Goal: Communication & Community: Answer question/provide support

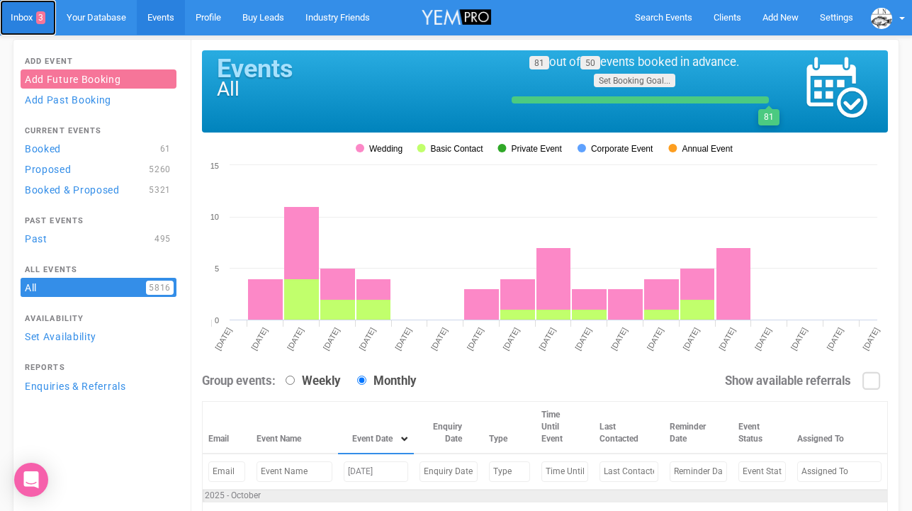
click at [32, 20] on link "Inbox 3" at bounding box center [28, 17] width 56 height 35
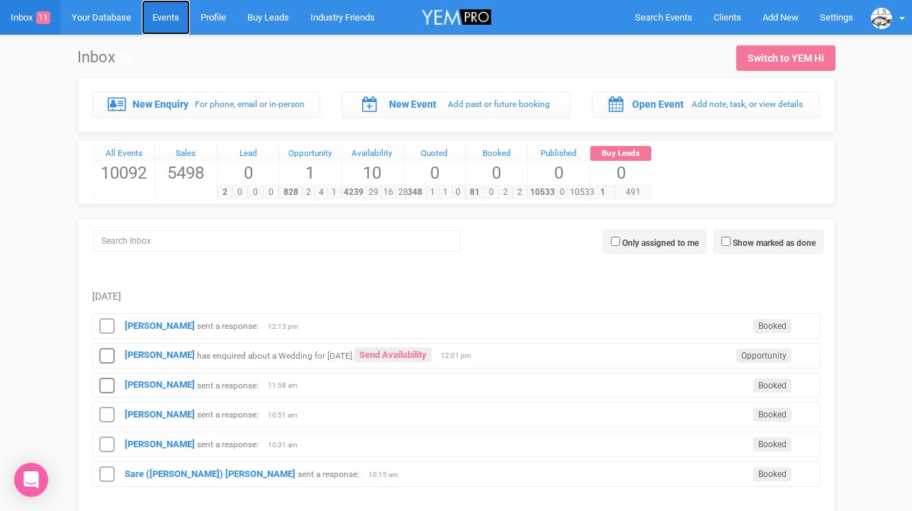
click at [172, 23] on link "Events" at bounding box center [166, 17] width 48 height 35
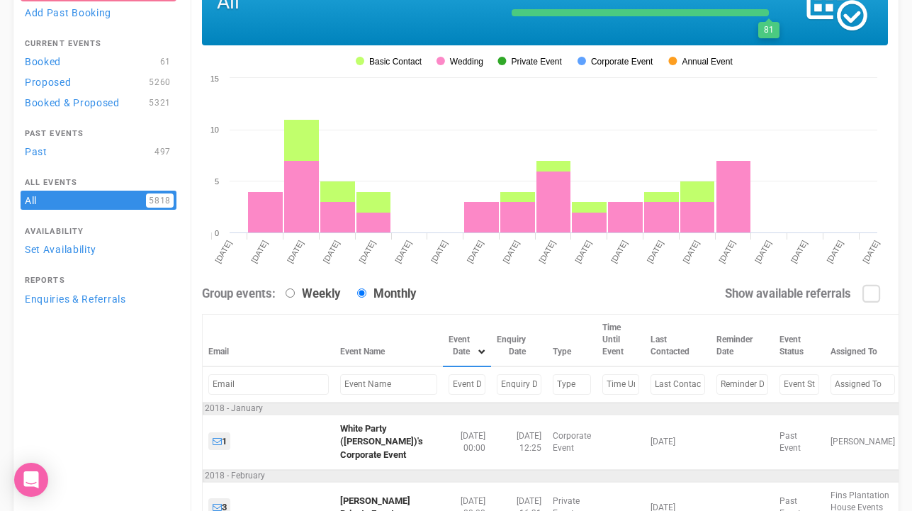
scroll to position [106, 0]
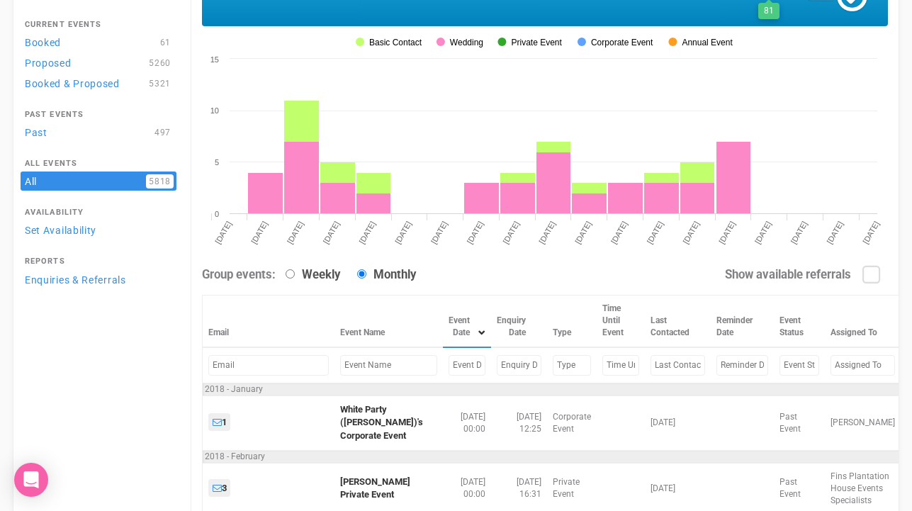
click at [449, 367] on input "text" at bounding box center [467, 365] width 37 height 21
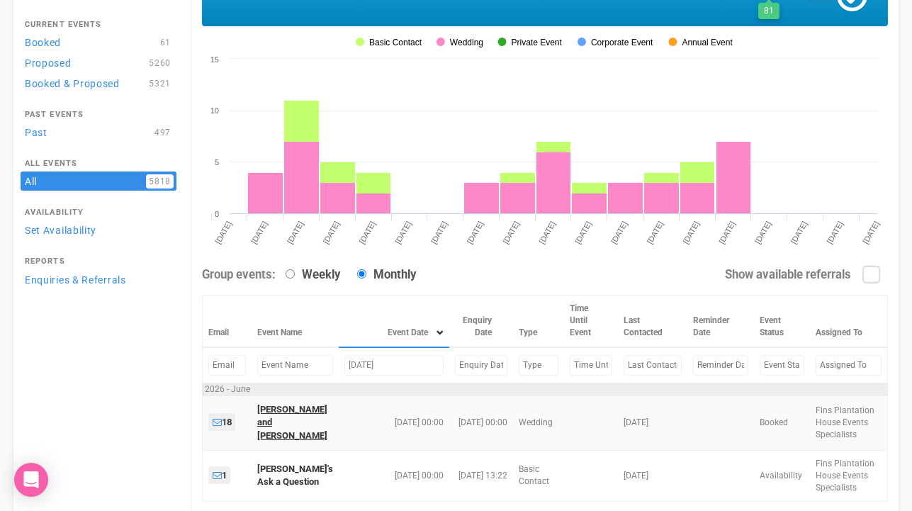
type input "Jun 20, 2026"
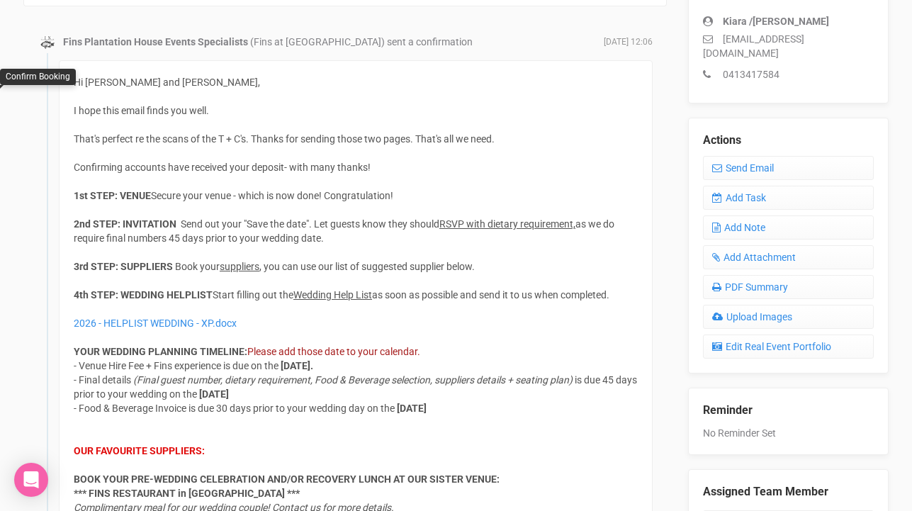
scroll to position [430, 0]
click at [755, 155] on link "Send Email" at bounding box center [788, 167] width 171 height 24
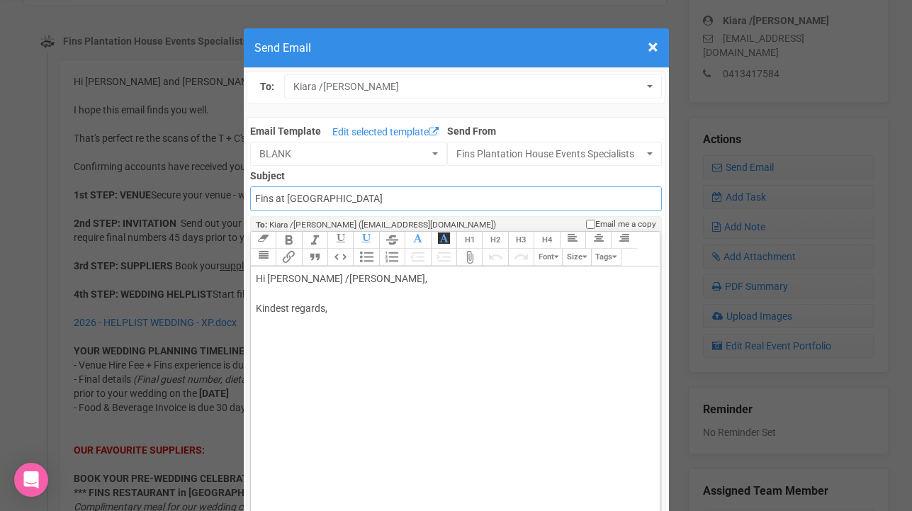
click at [293, 197] on input "Fins at [GEOGRAPHIC_DATA]" at bounding box center [456, 198] width 412 height 25
click at [433, 201] on input "Accounts - Fins at [GEOGRAPHIC_DATA]" at bounding box center [456, 198] width 412 height 25
type input "Accounts - Fins at [GEOGRAPHIC_DATA] - Venue Hiring Fee"
click at [299, 279] on div "Hi [PERSON_NAME] /[PERSON_NAME], Kindest regards," at bounding box center [453, 308] width 394 height 74
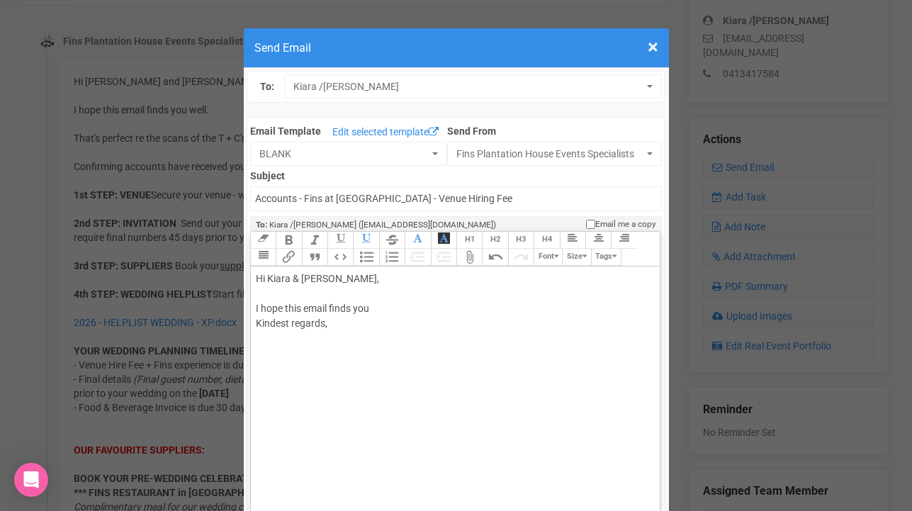
type trix-editor "<div>Hi Kiara &amp; [PERSON_NAME],<br><br>I hope this email finds you&nbsp;<br>…"
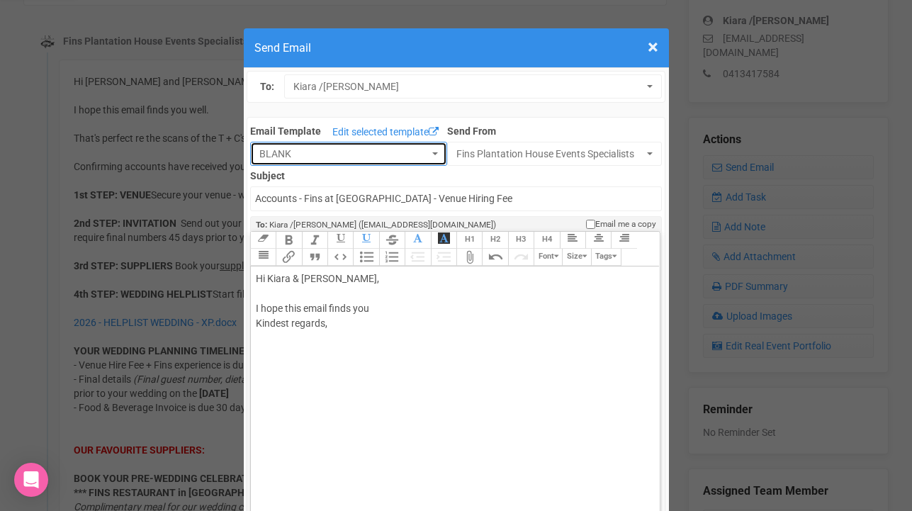
click at [439, 151] on button "BLANK" at bounding box center [348, 154] width 197 height 24
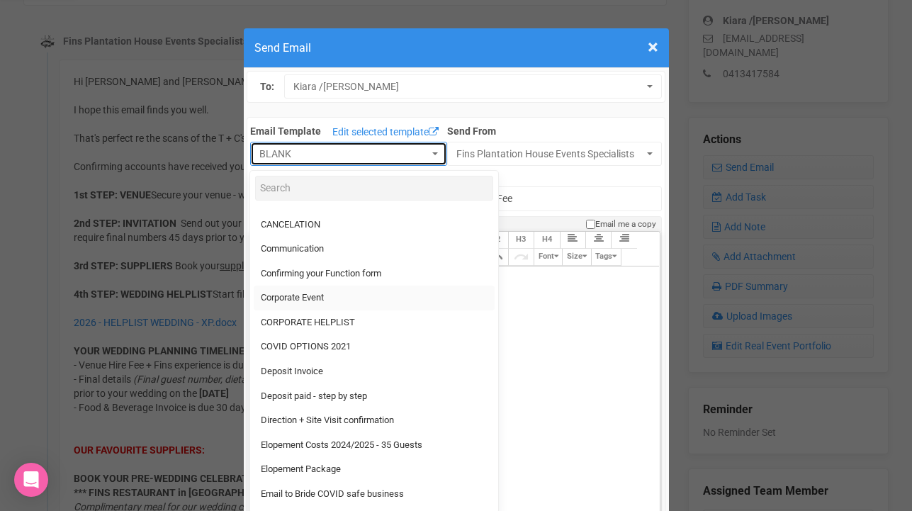
scroll to position [0, 0]
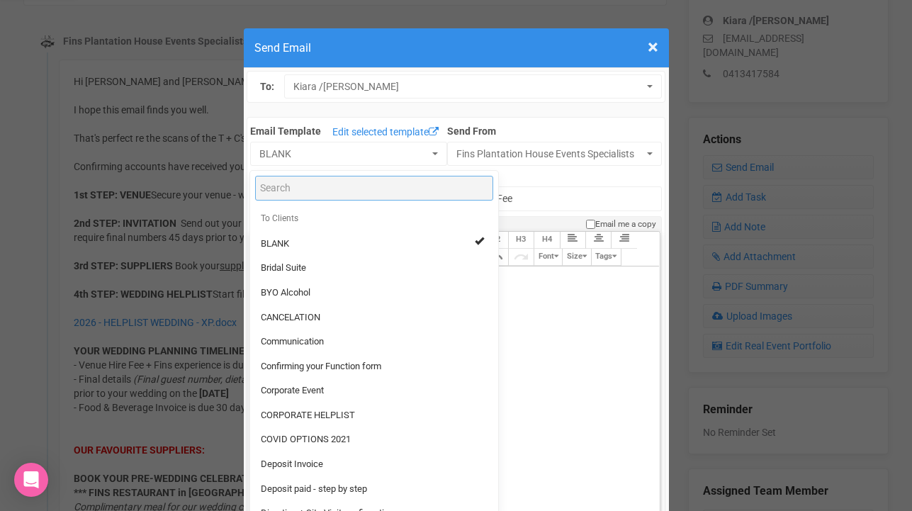
click at [313, 189] on input "Search" at bounding box center [374, 188] width 238 height 25
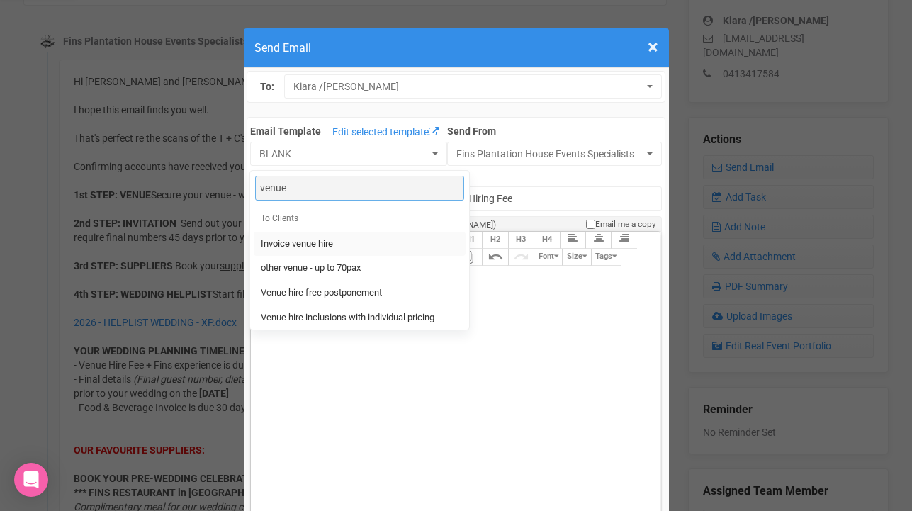
type input "venue"
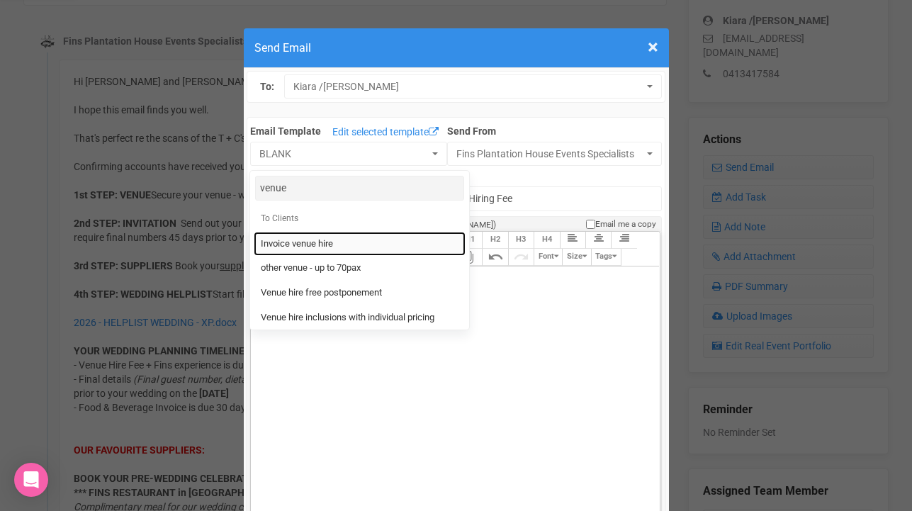
click at [320, 249] on span "Invoice venue hire" at bounding box center [297, 243] width 72 height 13
select select "91315"
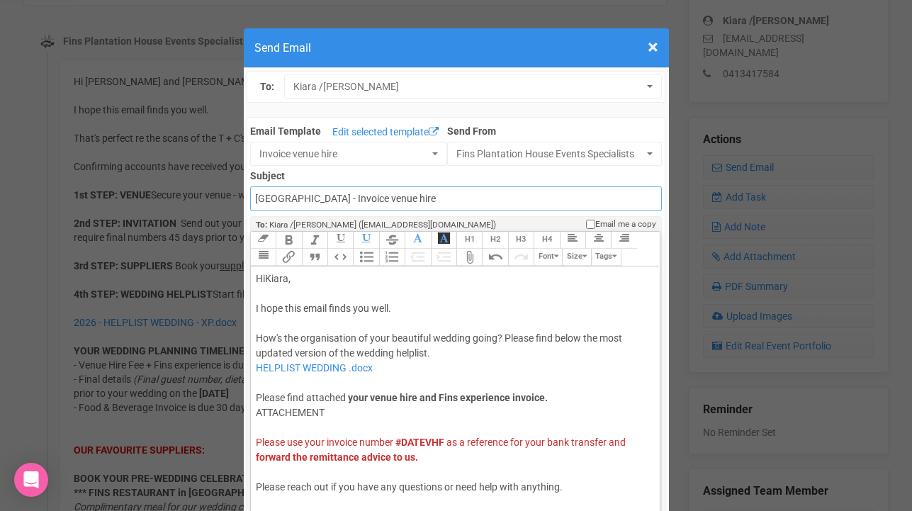
click at [254, 200] on input "[GEOGRAPHIC_DATA] - Invoice venue hire" at bounding box center [456, 198] width 412 height 25
click at [469, 203] on input "Accounts - [GEOGRAPHIC_DATA] - Invoice venue hire" at bounding box center [456, 198] width 412 height 25
drag, startPoint x: 512, startPoint y: 207, endPoint x: 408, endPoint y: 200, distance: 104.4
click at [408, 200] on input "Accounts - [GEOGRAPHIC_DATA] - Invoice venue hire" at bounding box center [456, 198] width 412 height 25
click at [495, 203] on input "Accounts - [GEOGRAPHIC_DATA] - Invoice venue hire" at bounding box center [456, 198] width 412 height 25
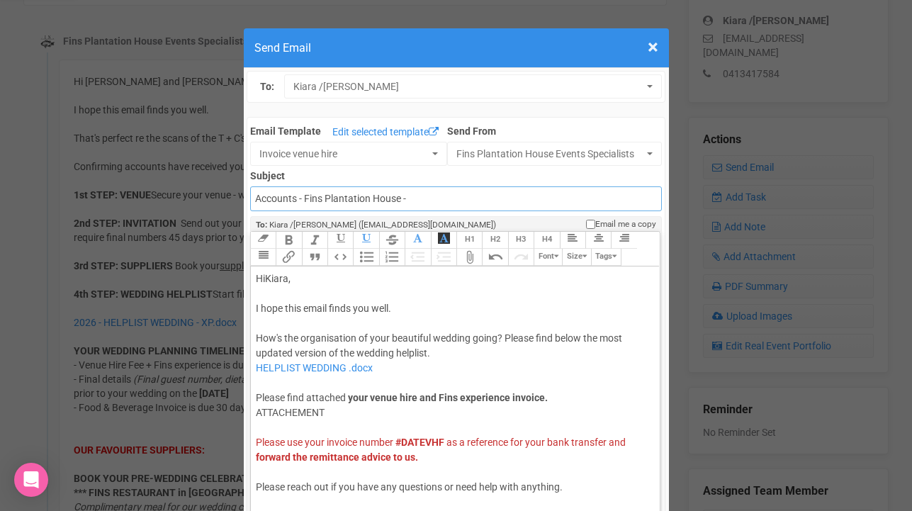
type input "Accounts - [GEOGRAPHIC_DATA] House - Venue Hiring Fee"
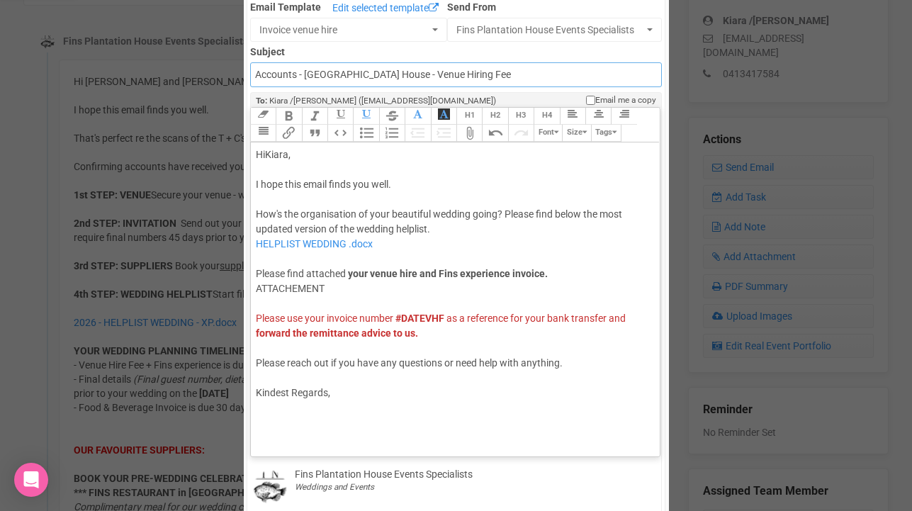
scroll to position [127, 0]
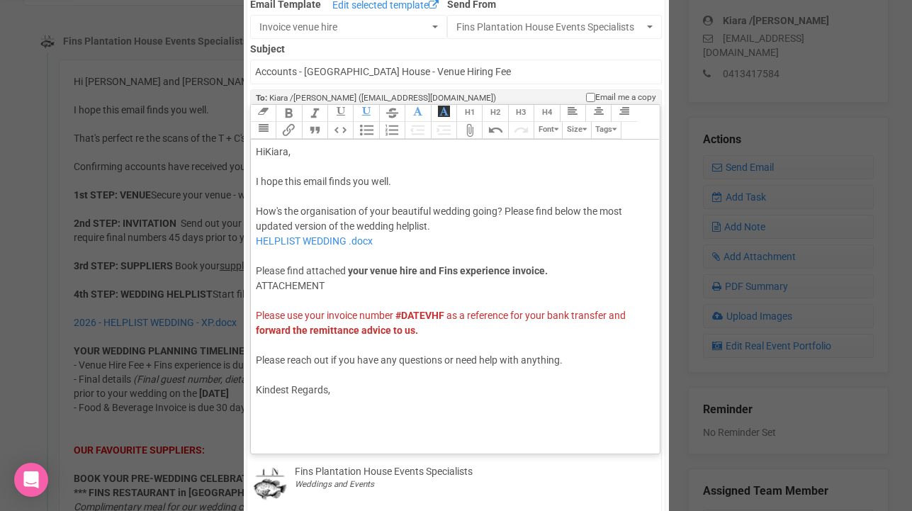
click at [288, 150] on span "Kiara" at bounding box center [276, 151] width 23 height 11
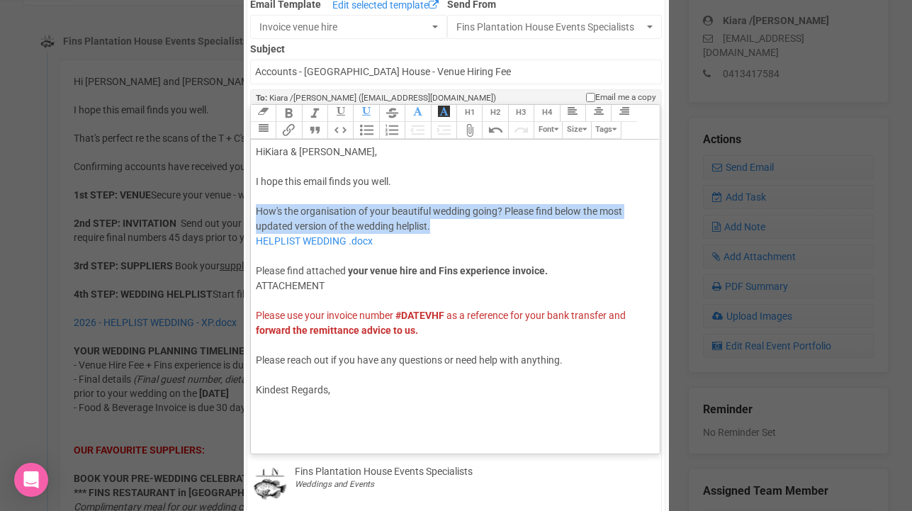
drag, startPoint x: 256, startPoint y: 208, endPoint x: 475, endPoint y: 223, distance: 219.5
click at [475, 223] on div "Hi [PERSON_NAME] & [PERSON_NAME] , I hope this email finds you well. How's the …" at bounding box center [453, 271] width 394 height 253
click at [315, 213] on span "How's the organisation of your beautiful wedding going? Please find below the m…" at bounding box center [439, 219] width 366 height 26
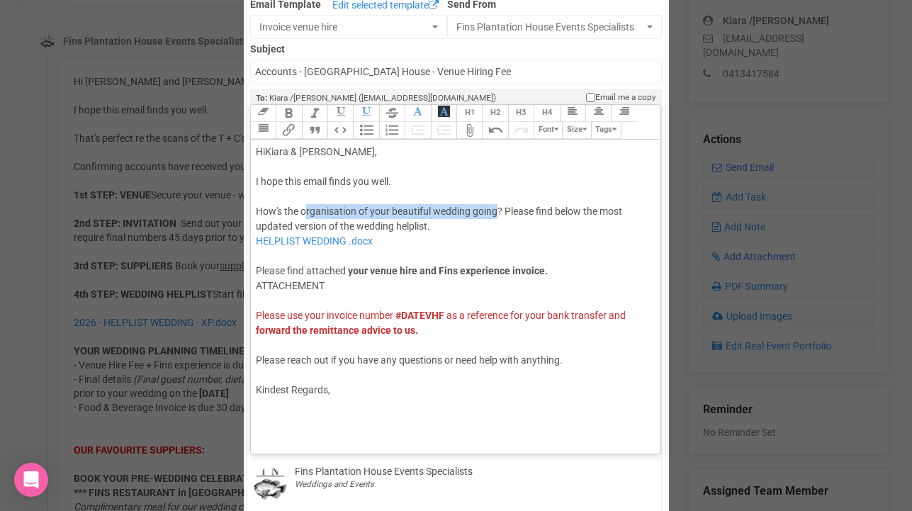
drag, startPoint x: 304, startPoint y: 213, endPoint x: 498, endPoint y: 213, distance: 193.5
click at [498, 213] on span "How's the organisation of your beautiful wedding going? Please find below the m…" at bounding box center [439, 219] width 366 height 26
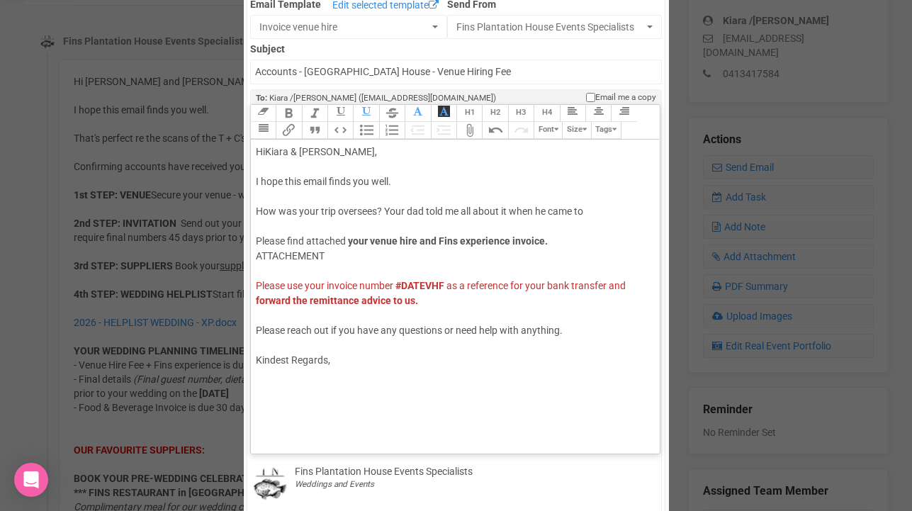
click at [509, 211] on span "How was your trip oversees? Your dad told me all about it when he came to" at bounding box center [419, 211] width 327 height 11
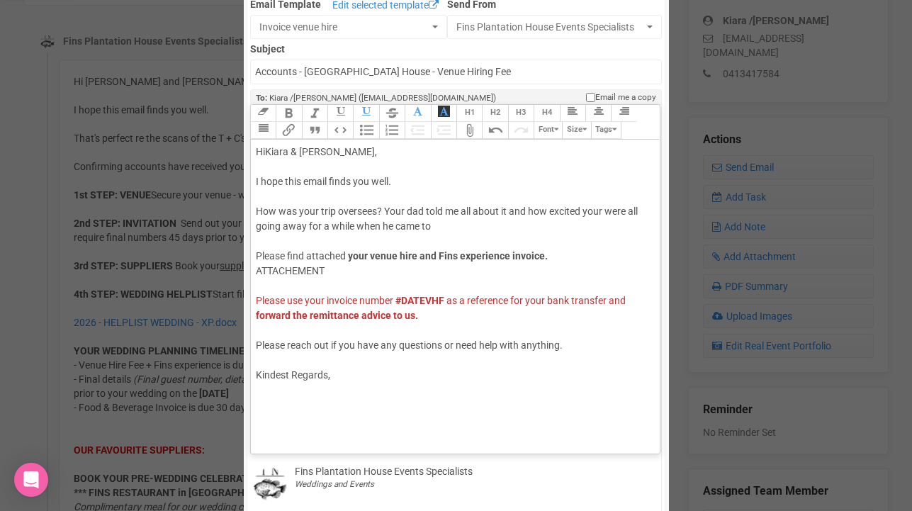
click at [510, 209] on span "How was your trip oversees? Your dad told me all about it and how excited your …" at bounding box center [447, 219] width 382 height 26
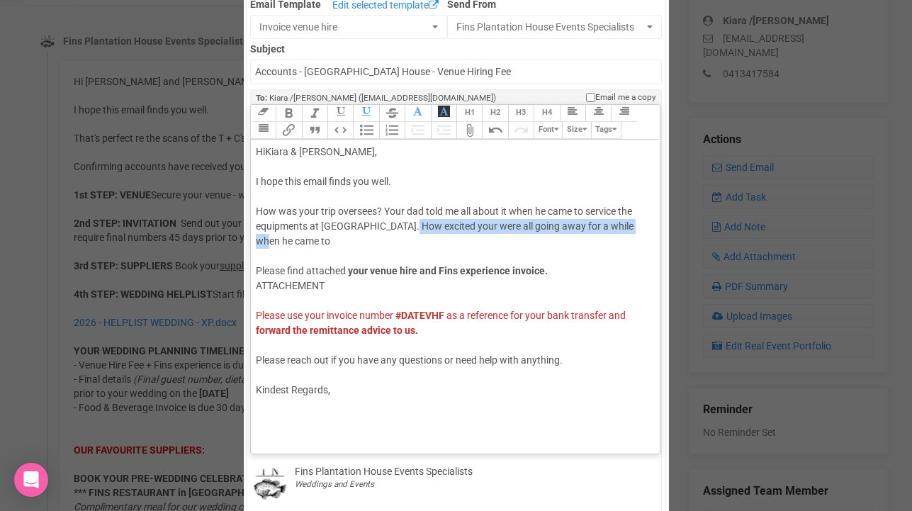
drag, startPoint x: 401, startPoint y: 226, endPoint x: 636, endPoint y: 225, distance: 234.6
click at [634, 225] on span "How was your trip oversees? Your dad told me all about it when he came to servi…" at bounding box center [445, 226] width 378 height 41
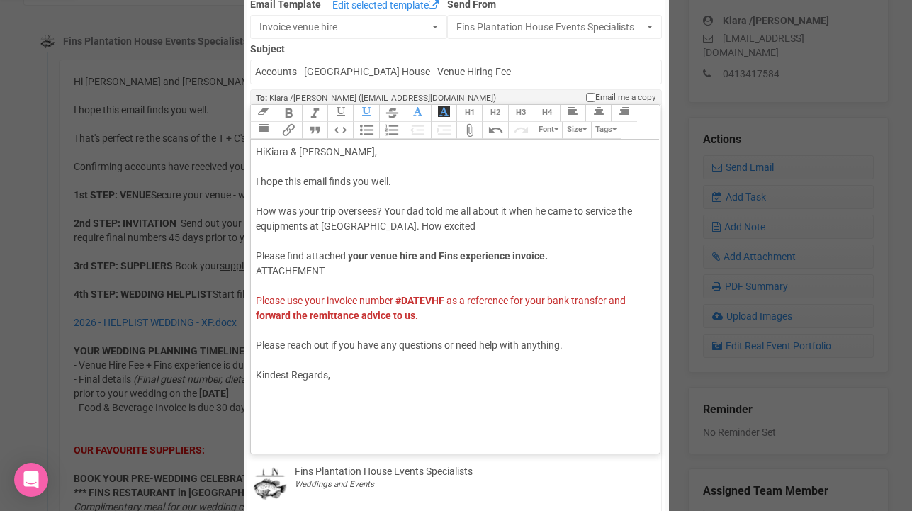
click at [345, 227] on span "How was your trip oversees? Your dad told me all about it when he came to servi…" at bounding box center [444, 219] width 376 height 26
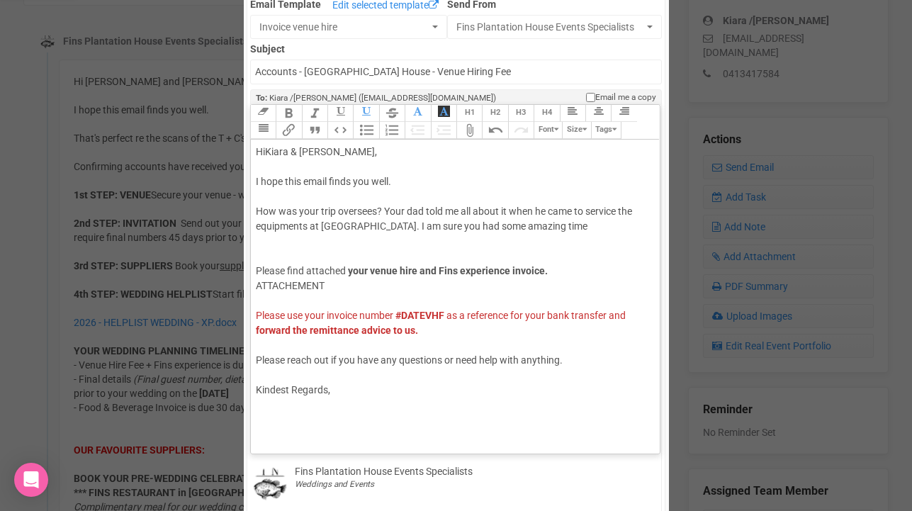
click at [517, 223] on div "Hi [PERSON_NAME] & [PERSON_NAME] , I hope this email finds you well. How was yo…" at bounding box center [453, 271] width 394 height 253
drag, startPoint x: 344, startPoint y: 227, endPoint x: 551, endPoint y: 225, distance: 207.0
click at [551, 225] on div "Hi [PERSON_NAME] & [PERSON_NAME] , I hope this email finds you well. How was yo…" at bounding box center [453, 271] width 394 height 253
drag, startPoint x: 551, startPoint y: 225, endPoint x: 344, endPoint y: 219, distance: 207.1
click at [344, 219] on div "Hi [PERSON_NAME] & [PERSON_NAME] , I hope this email finds you well. How was yo…" at bounding box center [453, 271] width 394 height 253
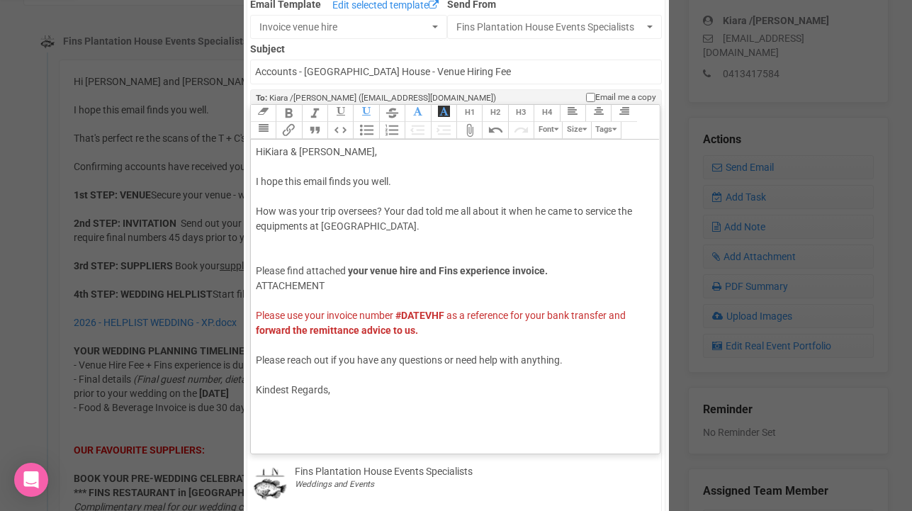
click at [385, 210] on span "How was your trip oversees? Your dad told me all about it when he came to servi…" at bounding box center [444, 219] width 376 height 26
paste trix-editor "I am sure you had some amazing time there. Your dad told me all about it when h…"
click at [551, 230] on div "Hi [PERSON_NAME] & [PERSON_NAME] , I hope this email finds you well. How was yo…" at bounding box center [453, 271] width 394 height 253
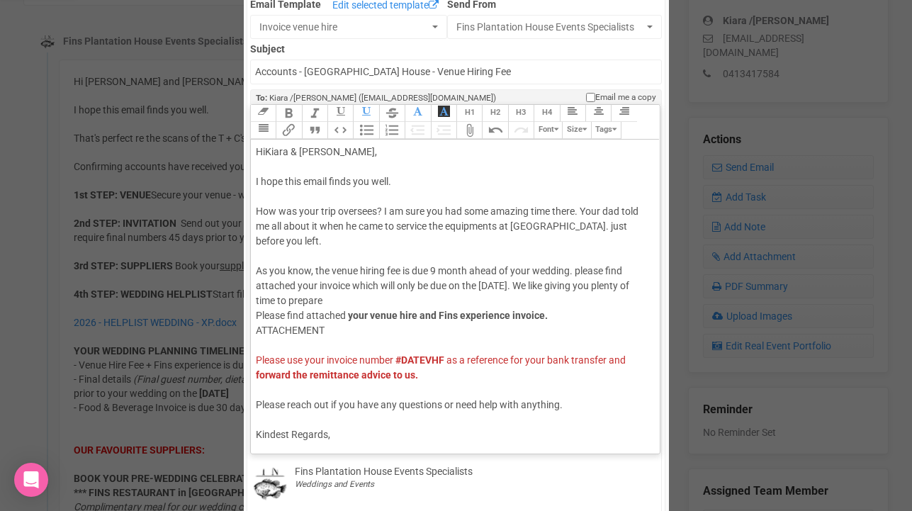
copy div "I hope this email finds you well. How was your trip oversees? I am sure you had…"
click at [391, 210] on div "Hi [PERSON_NAME] & [PERSON_NAME] , I hope this email finds you well. How was yo…" at bounding box center [453, 294] width 394 height 298
click at [641, 226] on div "Hi [PERSON_NAME] & [PERSON_NAME] , I hope this email finds you well. How was yo…" at bounding box center [453, 294] width 394 height 298
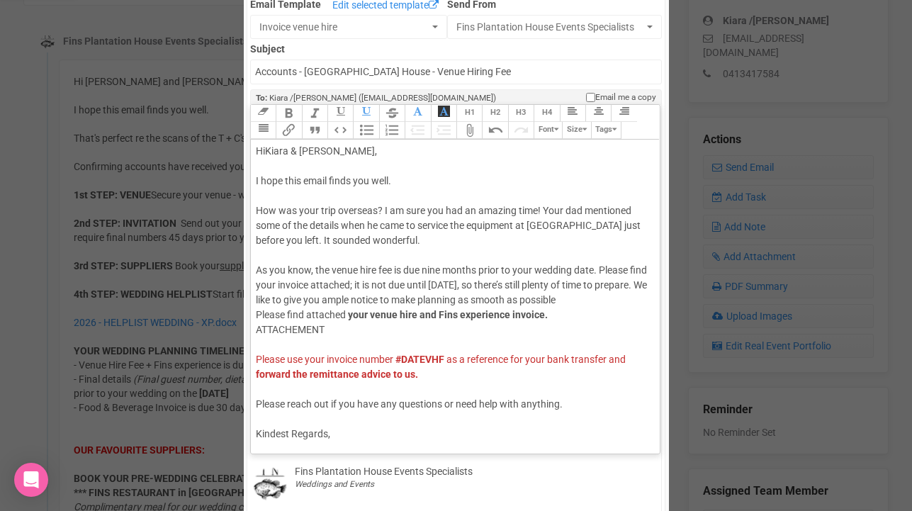
click at [372, 284] on div "Hi [PERSON_NAME] & [PERSON_NAME] , I hope this email finds you well. How was yo…" at bounding box center [453, 293] width 394 height 298
click at [447, 284] on div "Hi [PERSON_NAME] & [PERSON_NAME] , I hope this email finds you well. How was yo…" at bounding box center [453, 293] width 394 height 298
click at [586, 283] on div "Hi [PERSON_NAME] & [PERSON_NAME] , I hope this email finds you well. How was yo…" at bounding box center [453, 293] width 394 height 298
click at [300, 314] on div "Hi [PERSON_NAME] & [PERSON_NAME] , I hope this email finds you well. How was yo…" at bounding box center [453, 293] width 394 height 298
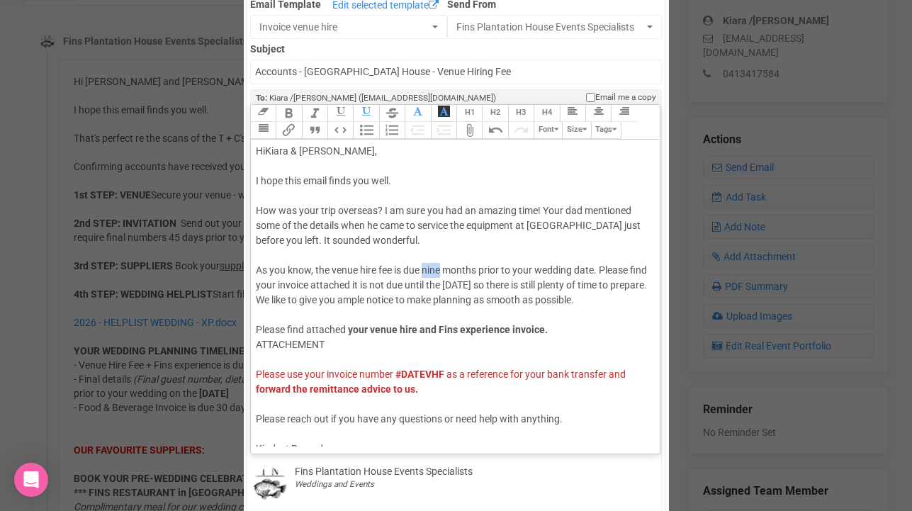
drag, startPoint x: 427, startPoint y: 271, endPoint x: 443, endPoint y: 269, distance: 16.4
click at [443, 269] on div "Hi [PERSON_NAME] & [PERSON_NAME] , I hope this email finds you well. How was yo…" at bounding box center [453, 300] width 394 height 313
drag, startPoint x: 351, startPoint y: 284, endPoint x: 588, endPoint y: 266, distance: 238.1
click at [588, 266] on div "Hi [PERSON_NAME] & [PERSON_NAME] , I hope this email finds you well. How was yo…" at bounding box center [453, 300] width 394 height 313
drag, startPoint x: 328, startPoint y: 344, endPoint x: 245, endPoint y: 344, distance: 83.6
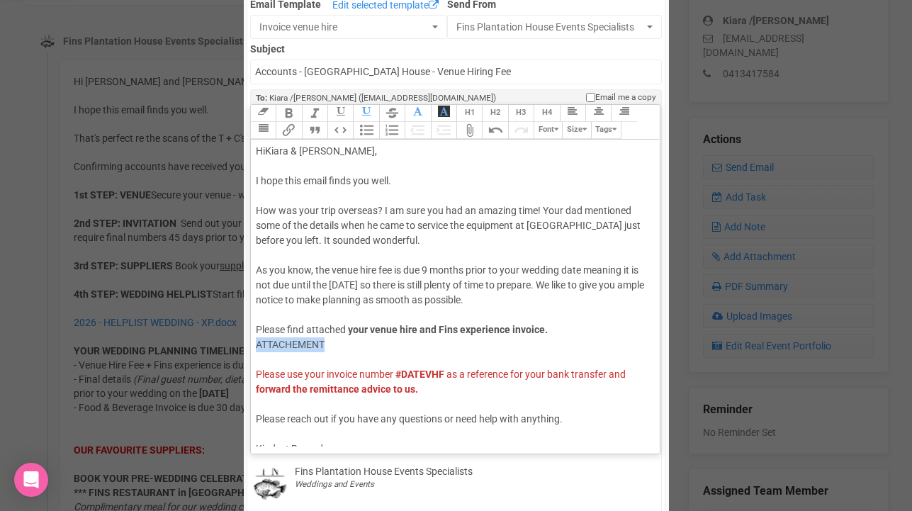
click at [245, 344] on div "To: Kiara /[PERSON_NAME] /[PERSON_NAME] /[PERSON_NAME] Email Template Edit sele…" at bounding box center [456, 481] width 425 height 1080
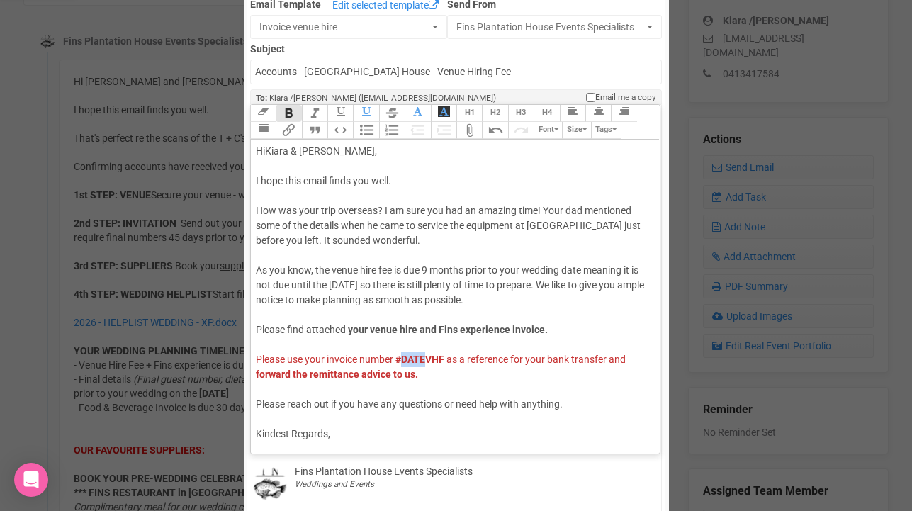
drag, startPoint x: 405, startPoint y: 359, endPoint x: 429, endPoint y: 357, distance: 23.5
click at [429, 357] on strong "#DATEVHF" at bounding box center [420, 359] width 49 height 11
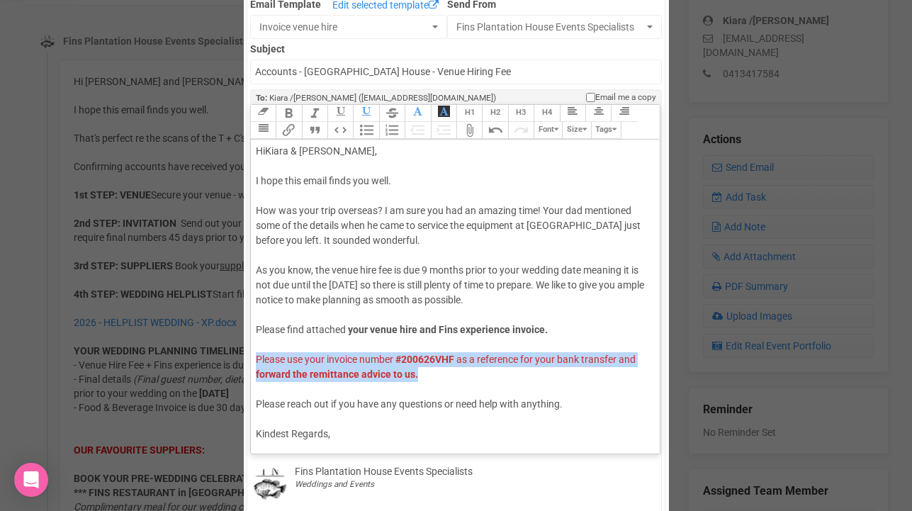
drag, startPoint x: 254, startPoint y: 356, endPoint x: 432, endPoint y: 376, distance: 179.8
click at [432, 376] on trix-editor "Hi [PERSON_NAME] & [PERSON_NAME] , I hope this email finds you well. How was yo…" at bounding box center [455, 293] width 409 height 307
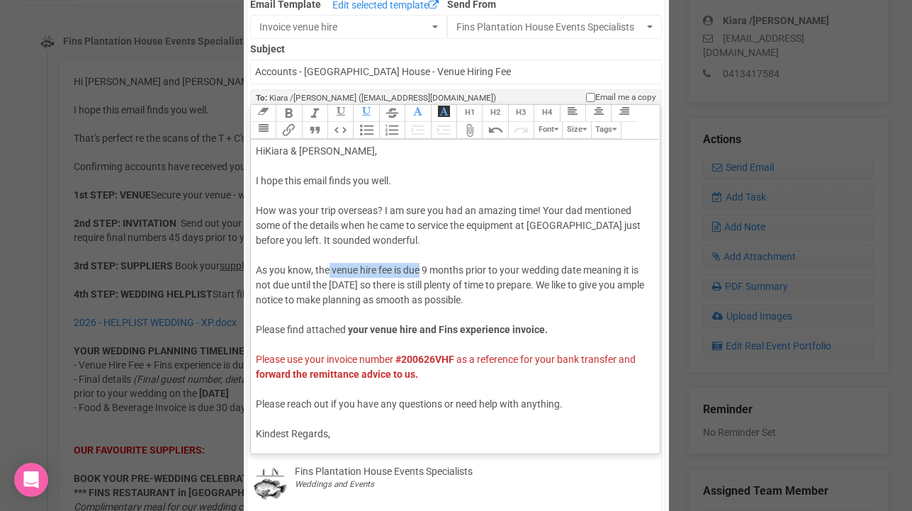
drag, startPoint x: 330, startPoint y: 269, endPoint x: 422, endPoint y: 270, distance: 92.9
click at [422, 270] on div "Hi [PERSON_NAME] & [PERSON_NAME] , I hope this email finds you well. How was yo…" at bounding box center [453, 293] width 394 height 298
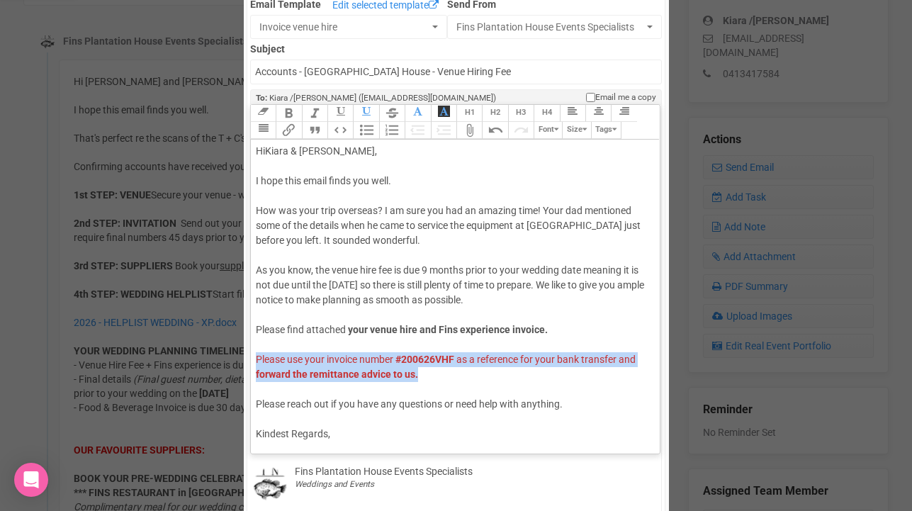
drag, startPoint x: 254, startPoint y: 359, endPoint x: 438, endPoint y: 374, distance: 184.2
click at [438, 374] on trix-editor "Hi [PERSON_NAME] & [PERSON_NAME] , I hope this email finds you well. How was yo…" at bounding box center [455, 293] width 409 height 307
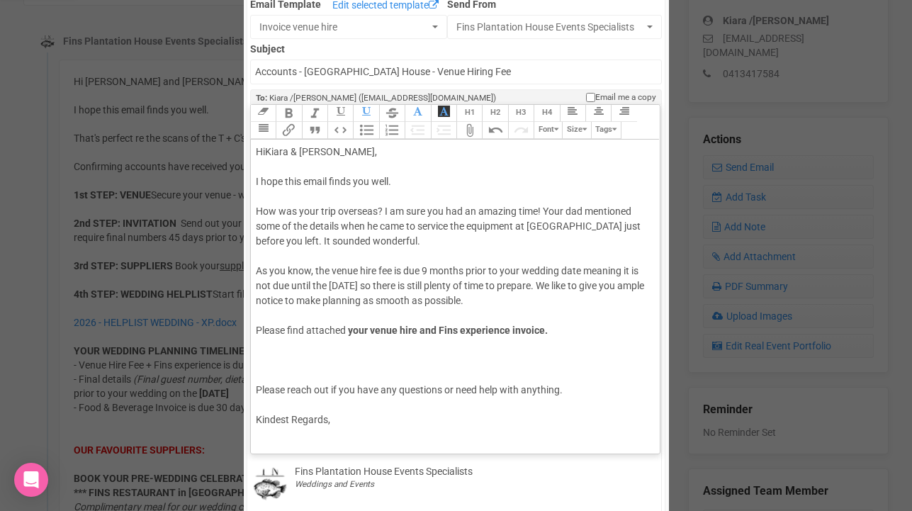
scroll to position [0, 0]
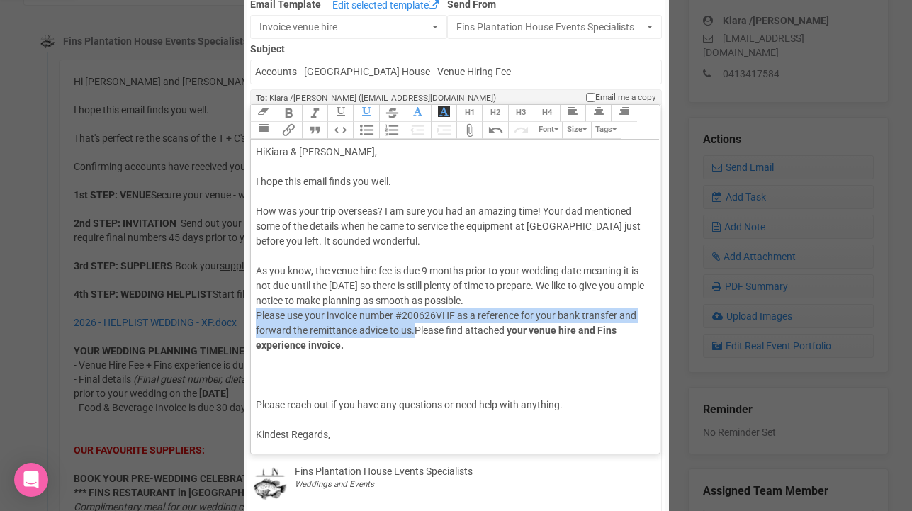
drag, startPoint x: 256, startPoint y: 315, endPoint x: 413, endPoint y: 330, distance: 158.1
click at [413, 330] on div "Hi [PERSON_NAME] & [PERSON_NAME] , I hope this email finds you well. How was yo…" at bounding box center [453, 294] width 394 height 298
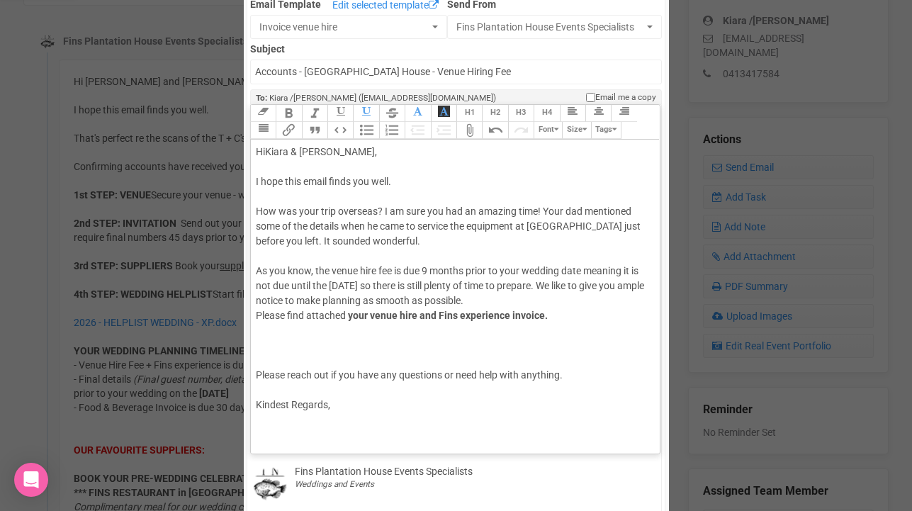
click at [259, 352] on div "Hi [PERSON_NAME] & [PERSON_NAME] , I hope this email finds you well. How was yo…" at bounding box center [453, 279] width 394 height 268
paste trix-editor "span style="background-color: rgb(255, 255, 255); font-family: Roboto, Helvetic…"
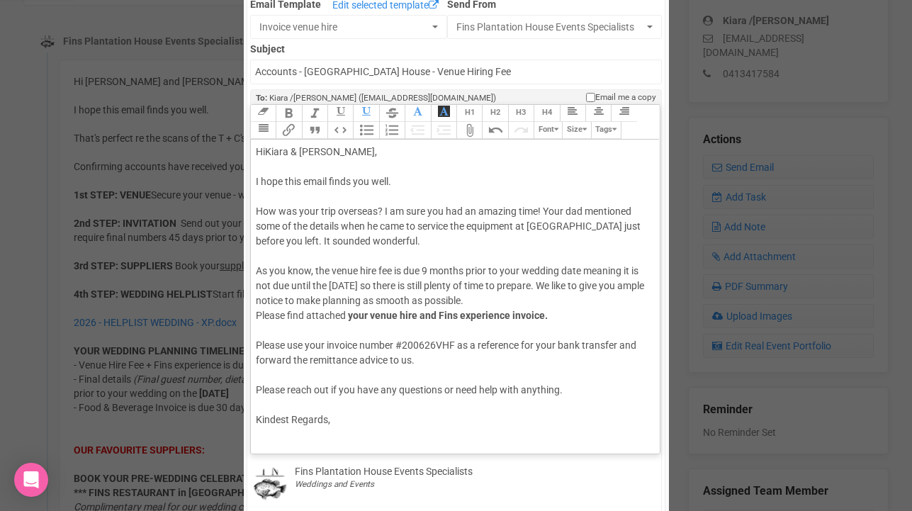
click at [254, 318] on trix-editor "Hi [PERSON_NAME] & [PERSON_NAME] , I hope this email finds you well. How was yo…" at bounding box center [455, 293] width 409 height 307
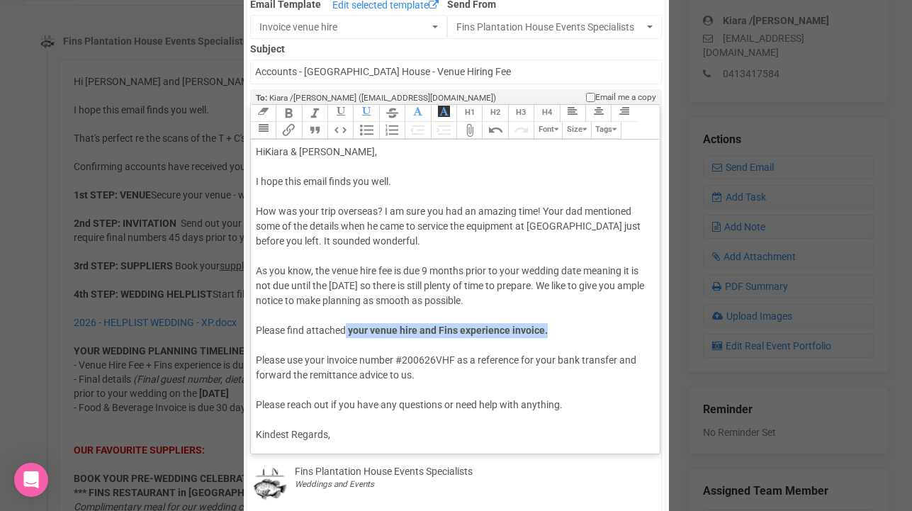
drag, startPoint x: 552, startPoint y: 327, endPoint x: 347, endPoint y: 332, distance: 205.6
click at [347, 332] on div "Hi [PERSON_NAME] & [PERSON_NAME] , I hope this email finds you well. How was yo…" at bounding box center [453, 294] width 394 height 298
click at [288, 344] on div "Hi [PERSON_NAME] & [PERSON_NAME] , I hope this email finds you well. How was yo…" at bounding box center [453, 294] width 394 height 298
click at [399, 357] on span "Please use your invoice number #200626VHF as a reference for your bank transfer…" at bounding box center [446, 367] width 381 height 26
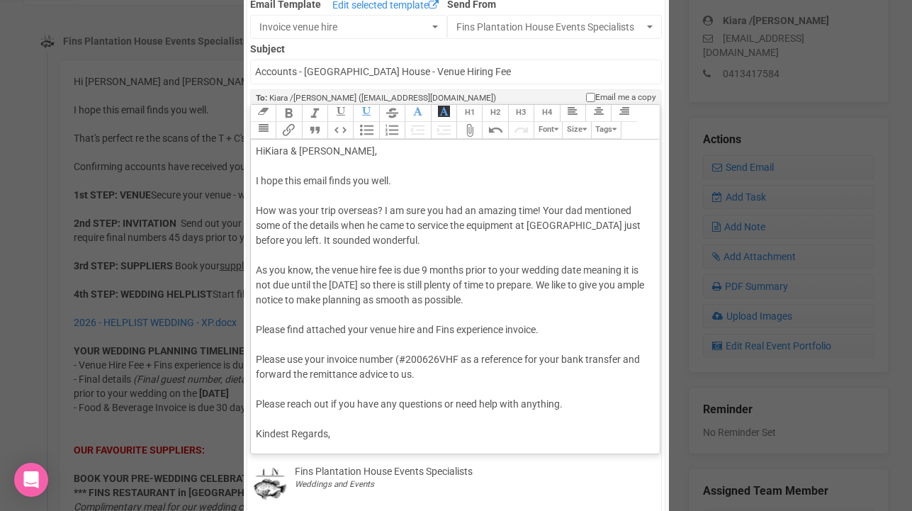
click at [459, 354] on span "Please use your invoice number (#200626VHF as a reference for your bank transfe…" at bounding box center [448, 367] width 384 height 26
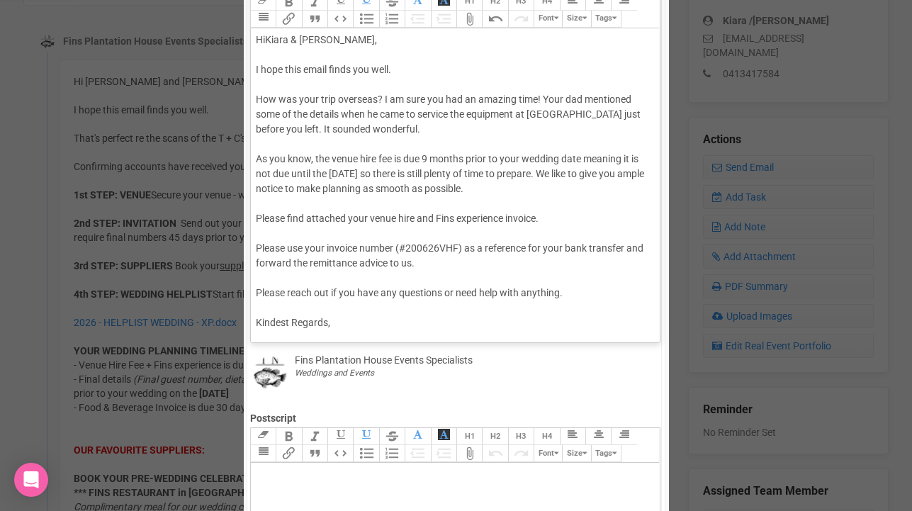
scroll to position [239, 0]
drag, startPoint x: 293, startPoint y: 320, endPoint x: 230, endPoint y: 320, distance: 63.1
click at [230, 320] on div "× Close Send Email To: Kiara /[PERSON_NAME] /[PERSON_NAME] /[PERSON_NAME] Email…" at bounding box center [456, 341] width 912 height 1119
click at [301, 319] on div "Hi [PERSON_NAME] & [PERSON_NAME] , I hope this email finds you well. How was yo…" at bounding box center [453, 181] width 394 height 298
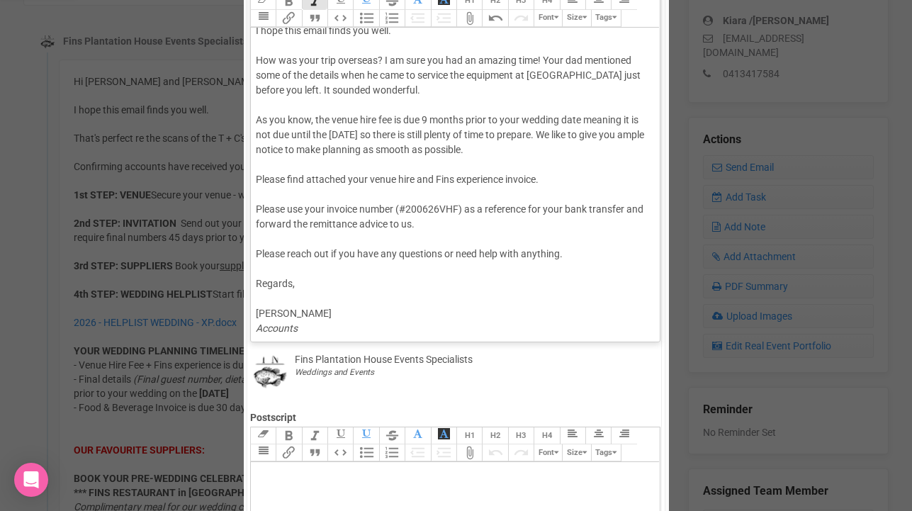
scroll to position [20, 0]
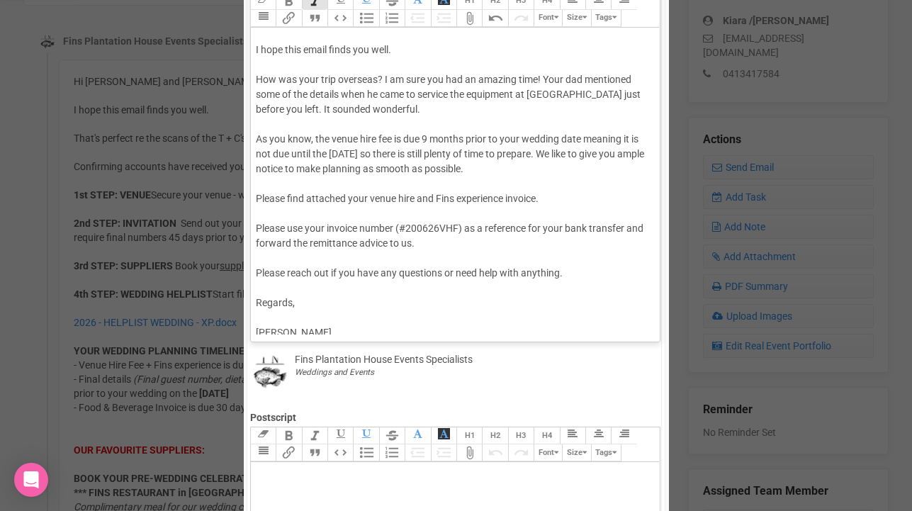
click at [284, 212] on div "Hi [PERSON_NAME] & [PERSON_NAME] , I hope this email finds you well. How was yo…" at bounding box center [453, 184] width 394 height 342
click at [470, 23] on button "Attach Files" at bounding box center [469, 18] width 26 height 17
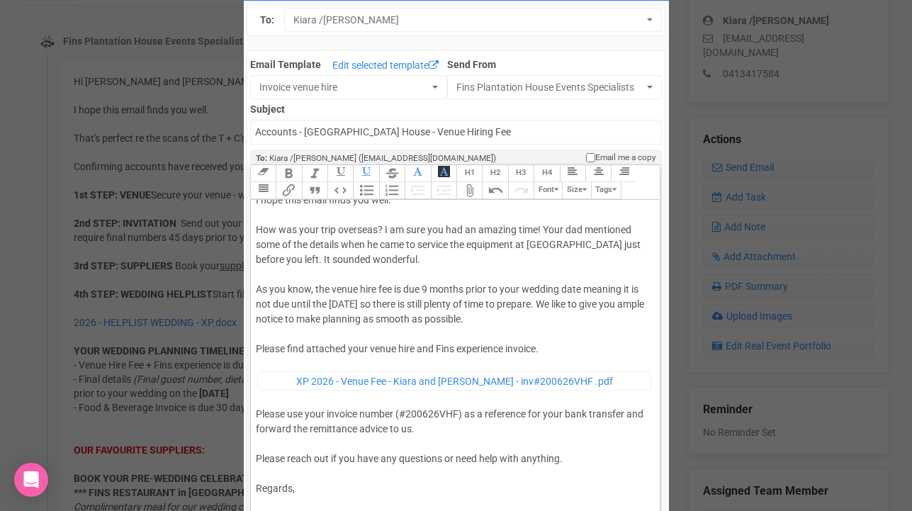
scroll to position [52, 0]
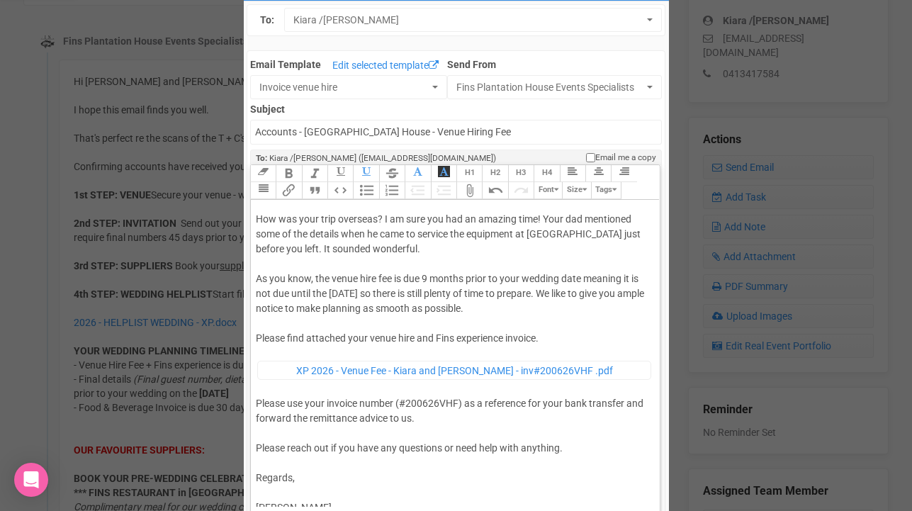
click at [345, 250] on div "Hi [PERSON_NAME] & [PERSON_NAME] , I hope this email finds you well. How was yo…" at bounding box center [453, 341] width 394 height 378
type trix-editor "<div><span style="background-color: rgb(255, 255, 255); font-family: Roboto, He…"
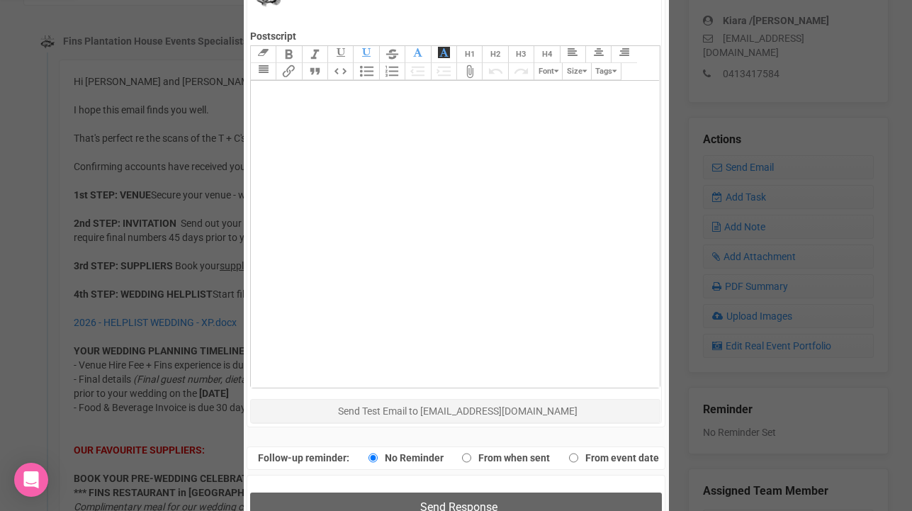
scroll to position [651, 0]
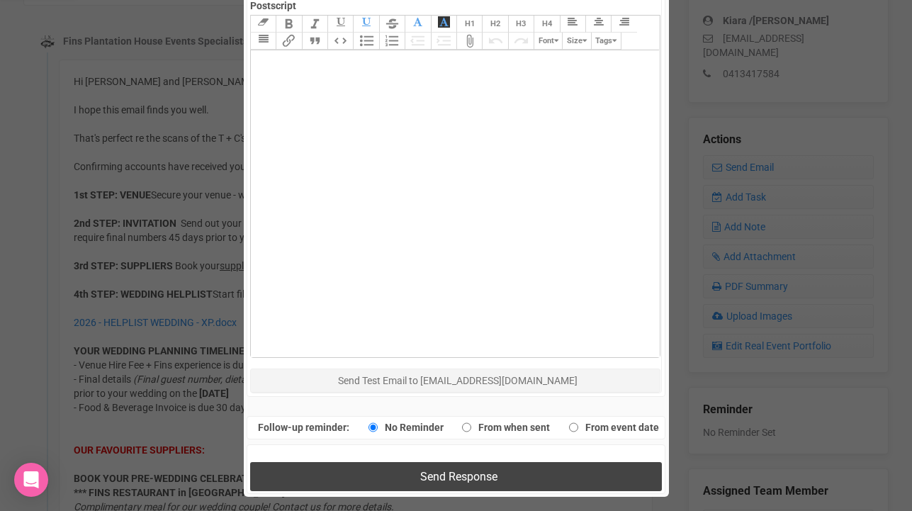
click at [461, 478] on span "Send Response" at bounding box center [458, 476] width 77 height 13
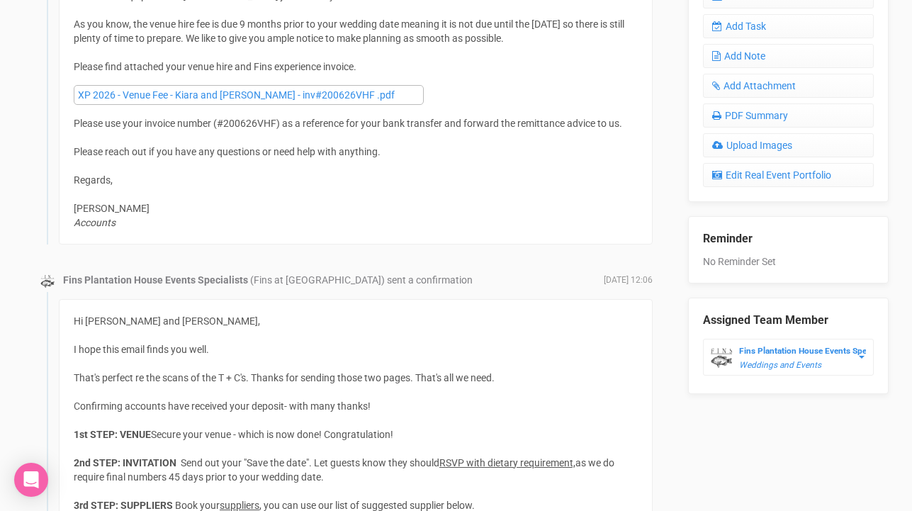
scroll to position [274, 0]
